Goal: Navigation & Orientation: Find specific page/section

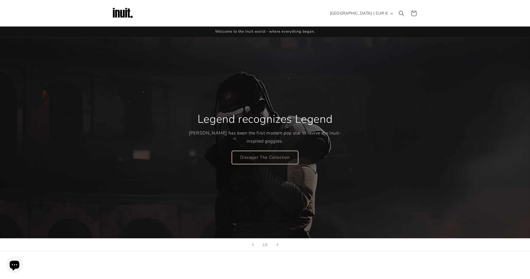
click at [260, 155] on link "Discover The Collection" at bounding box center [265, 157] width 66 height 13
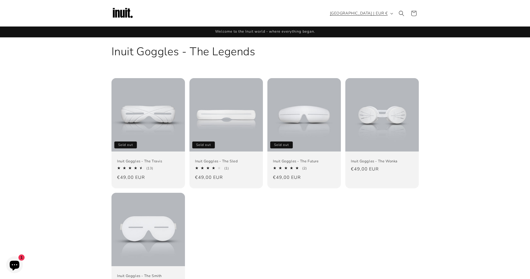
drag, startPoint x: 62, startPoint y: 111, endPoint x: 352, endPoint y: 12, distance: 306.7
click at [352, 12] on span "[GEOGRAPHIC_DATA] | EUR €" at bounding box center [359, 13] width 58 height 6
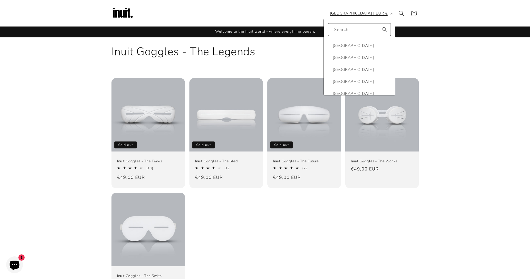
click at [355, 13] on span "[GEOGRAPHIC_DATA] | EUR €" at bounding box center [359, 13] width 58 height 6
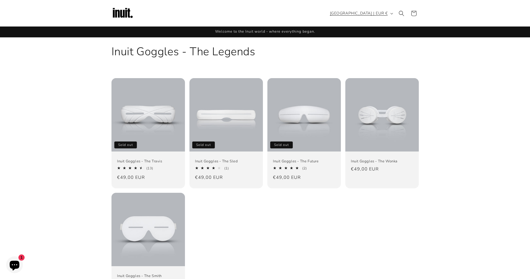
click at [355, 13] on span "[GEOGRAPHIC_DATA] | EUR €" at bounding box center [359, 13] width 58 height 6
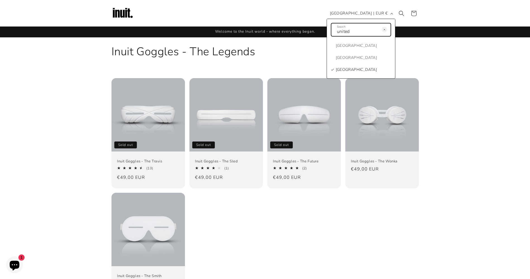
type input "united"
click at [362, 70] on span "[GEOGRAPHIC_DATA]" at bounding box center [356, 69] width 41 height 7
